Goal: Contribute content: Add original content to the website for others to see

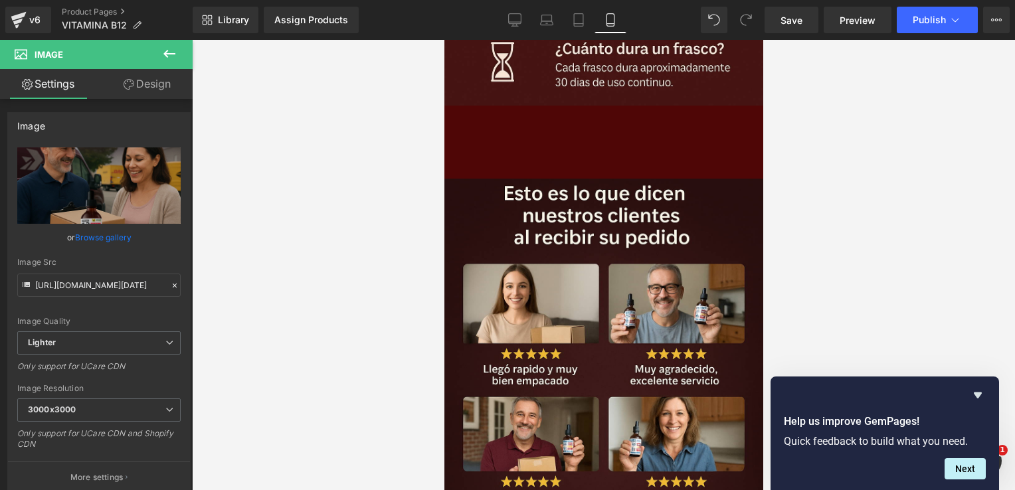
scroll to position [4628, 0]
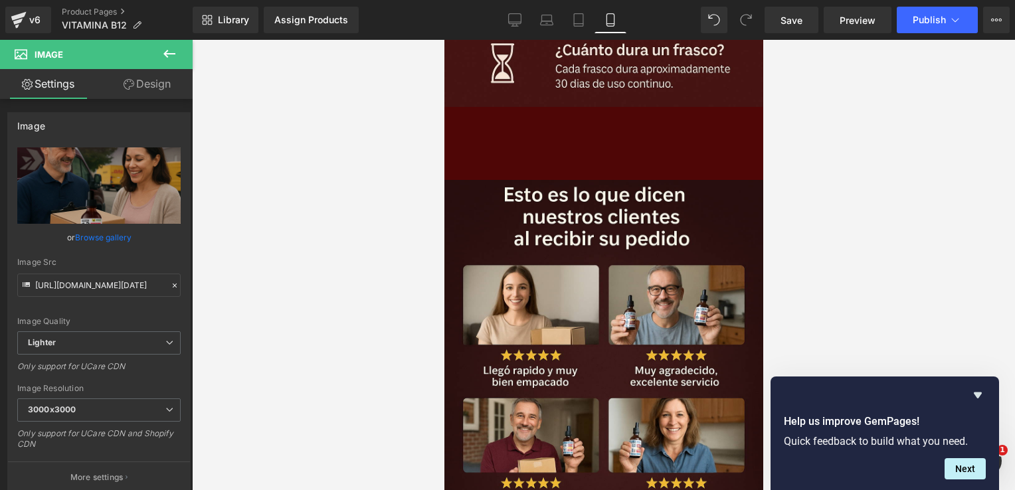
click at [171, 46] on icon at bounding box center [169, 54] width 16 height 16
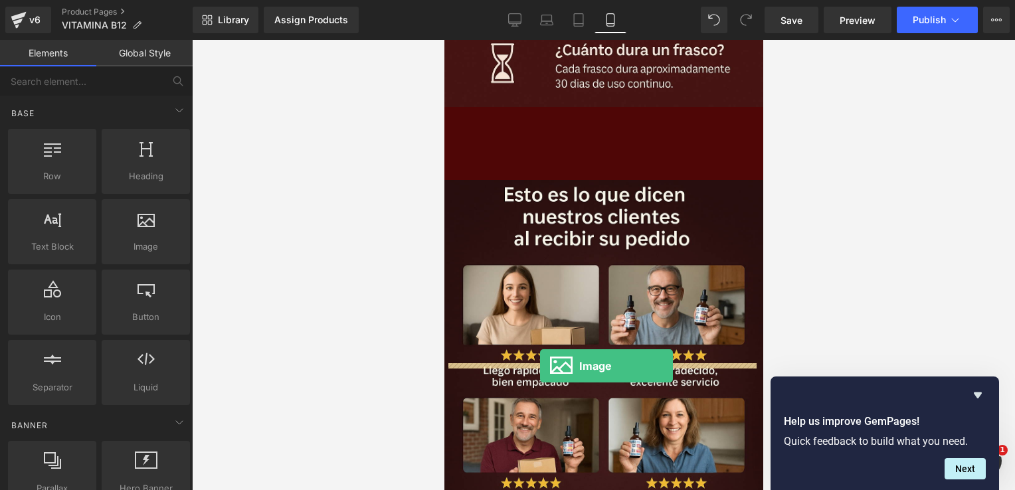
drag, startPoint x: 582, startPoint y: 283, endPoint x: 539, endPoint y: 366, distance: 93.6
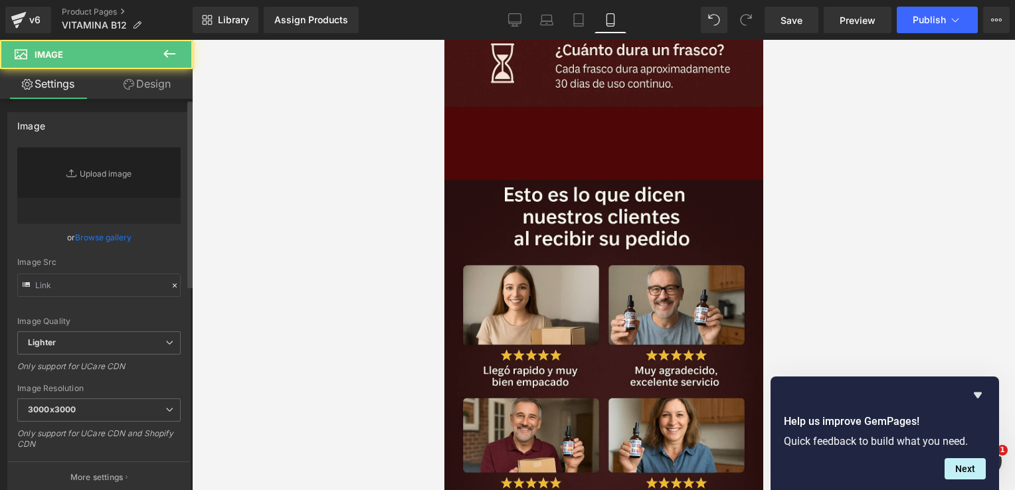
type input "//[DOMAIN_NAME][URL]"
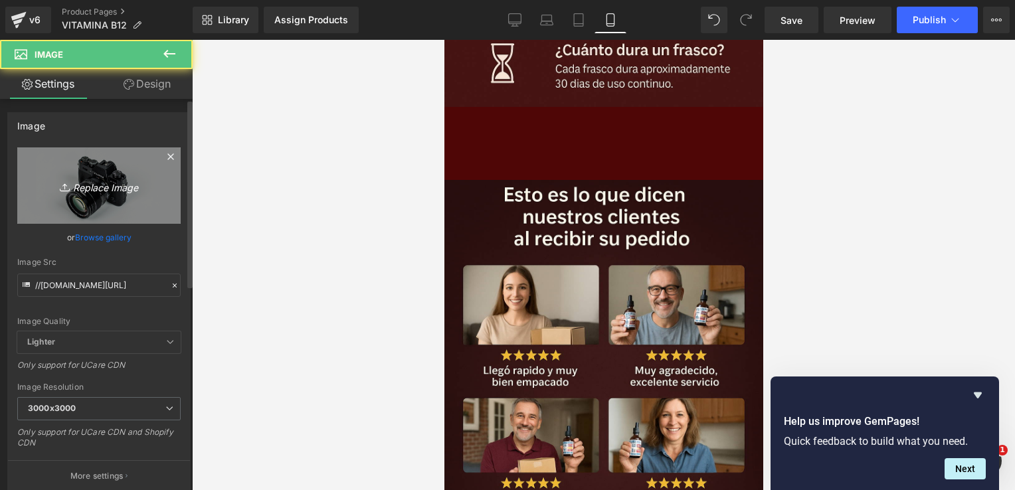
click at [98, 193] on icon "Replace Image" at bounding box center [99, 185] width 106 height 17
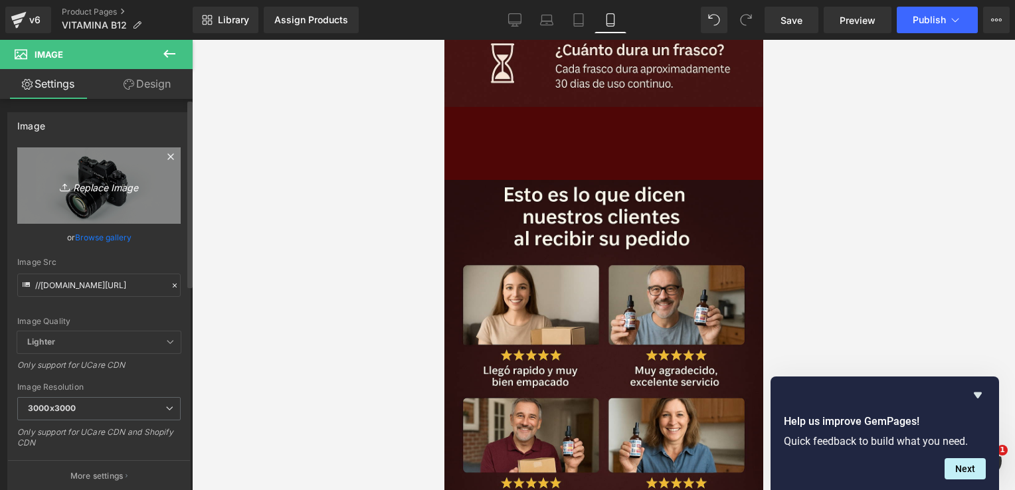
type input "C:\fakepath\ChatGPT Image [DATE], 02_58_20 p.m..png"
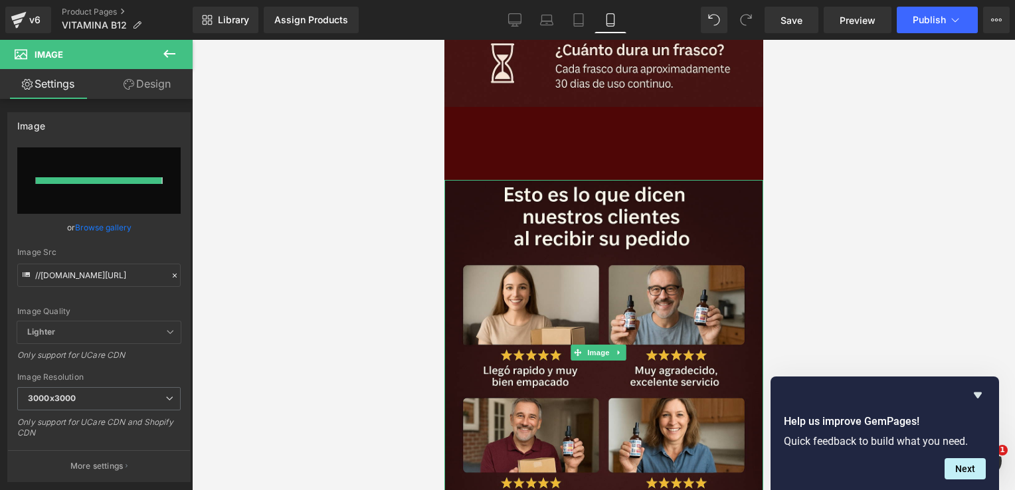
type input "[URL][DOMAIN_NAME][DATE]"
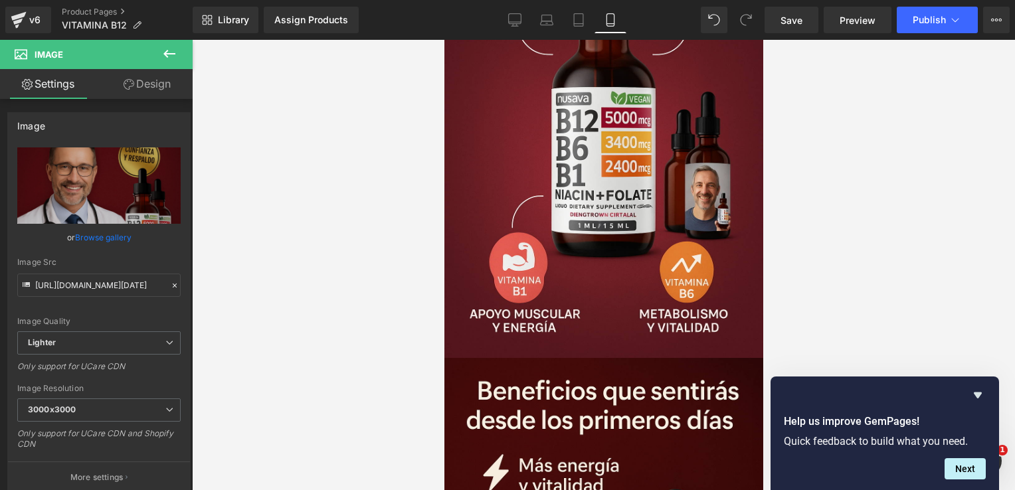
scroll to position [2422, 0]
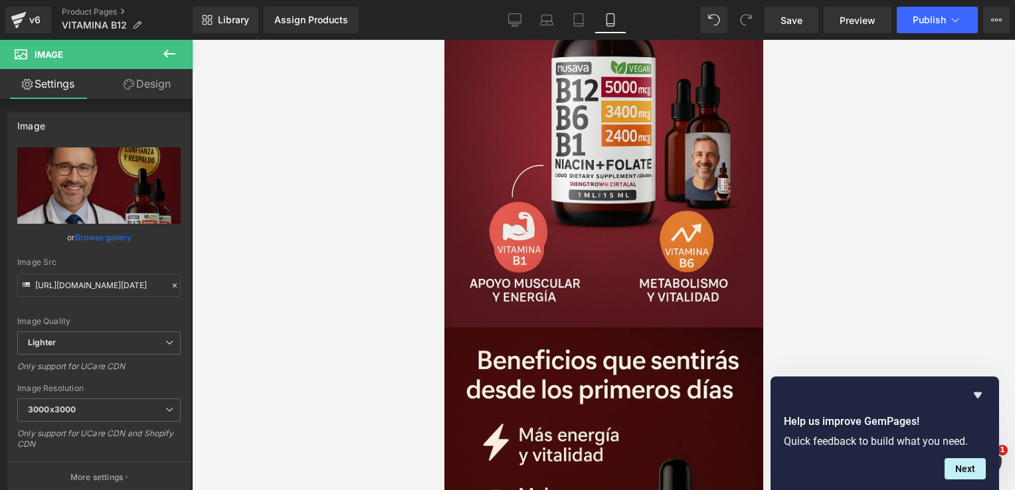
click at [165, 52] on icon at bounding box center [169, 54] width 12 height 8
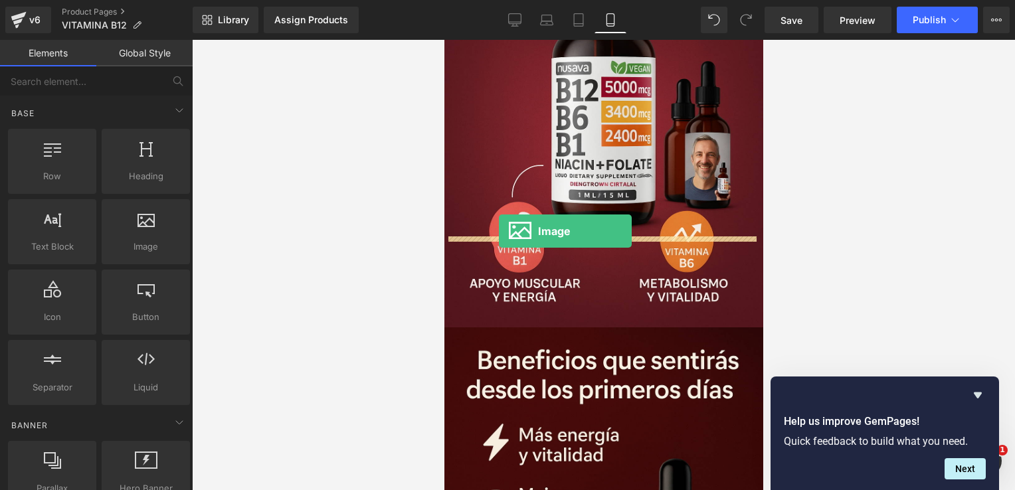
drag, startPoint x: 590, startPoint y: 266, endPoint x: 503, endPoint y: 240, distance: 90.8
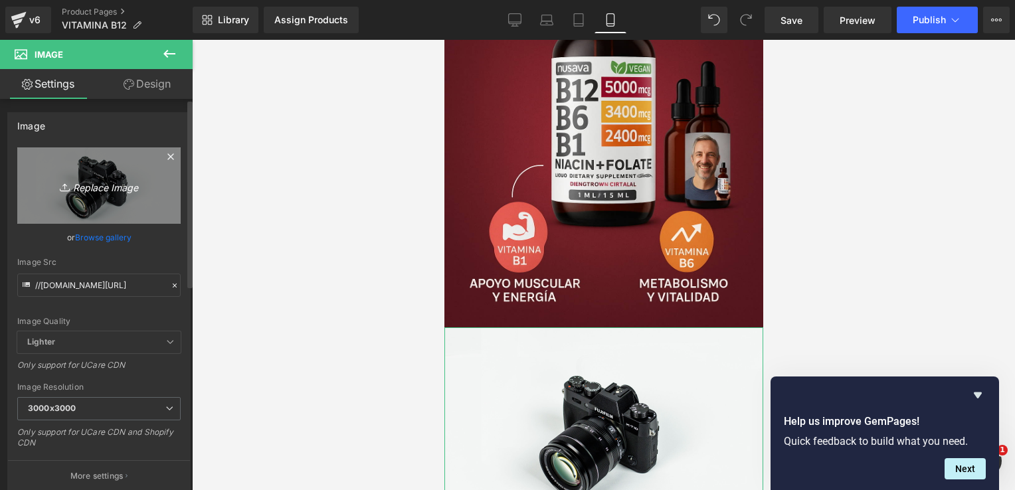
click at [114, 175] on link "Replace Image" at bounding box center [98, 185] width 163 height 76
type input "C:\fakepath\ChatGPT Image [DATE], 02_46_26 p.m..png"
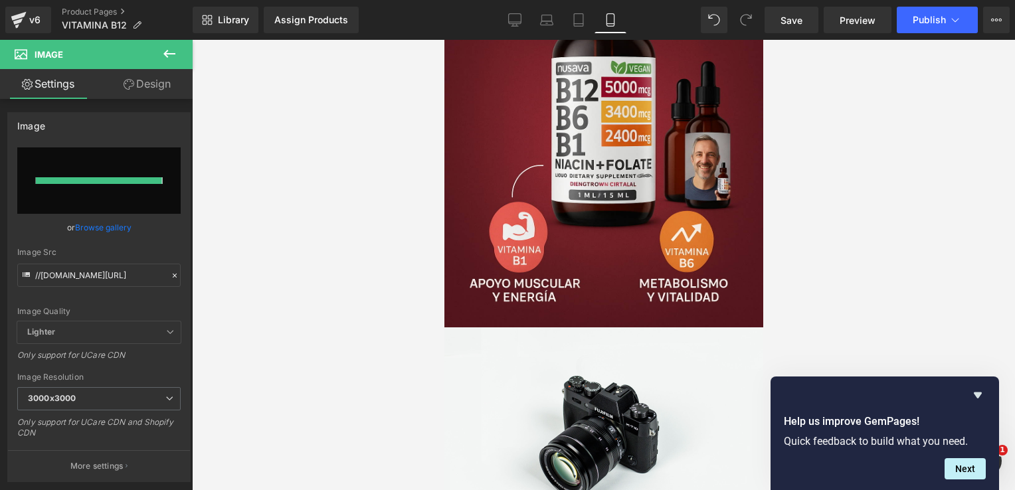
type input "[URL][DOMAIN_NAME][DATE]"
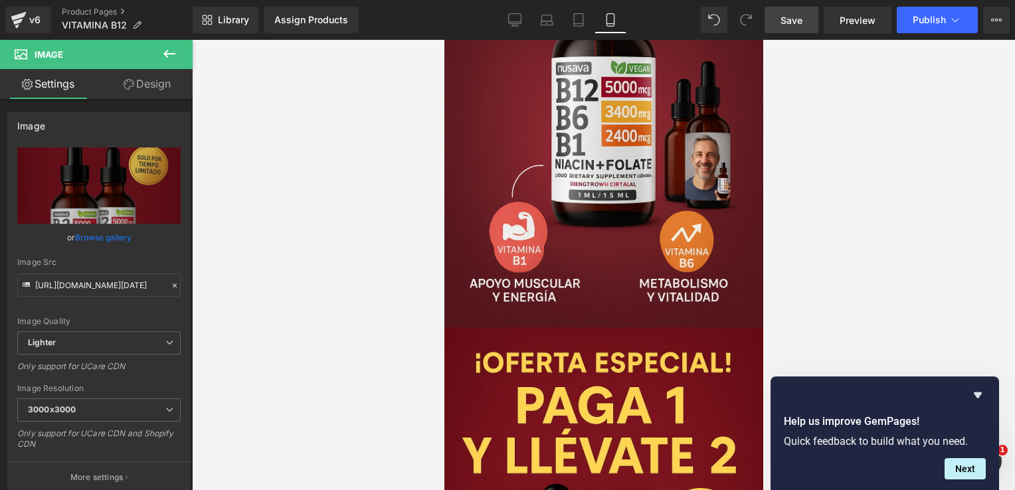
click at [797, 19] on span "Save" at bounding box center [791, 20] width 22 height 14
